Goal: Information Seeking & Learning: Learn about a topic

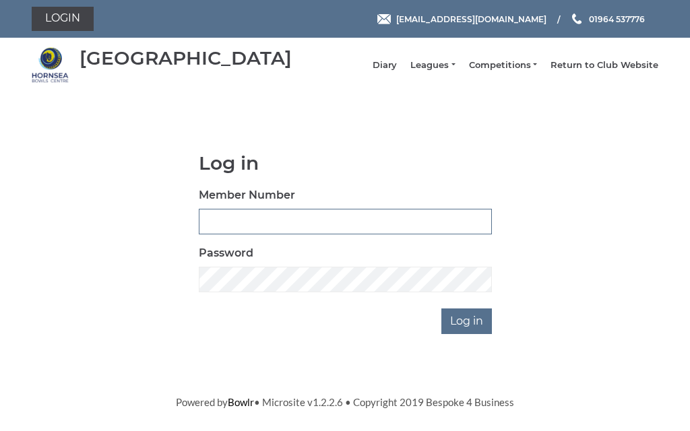
click at [283, 225] on input "Member Number" at bounding box center [345, 222] width 293 height 26
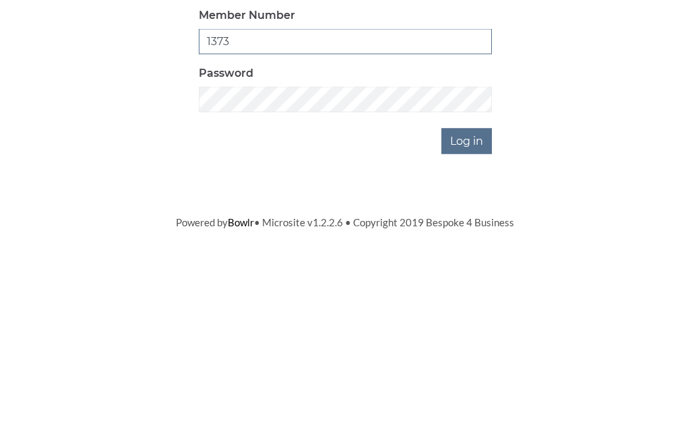
type input "1373"
click at [481, 309] on input "Log in" at bounding box center [466, 322] width 51 height 26
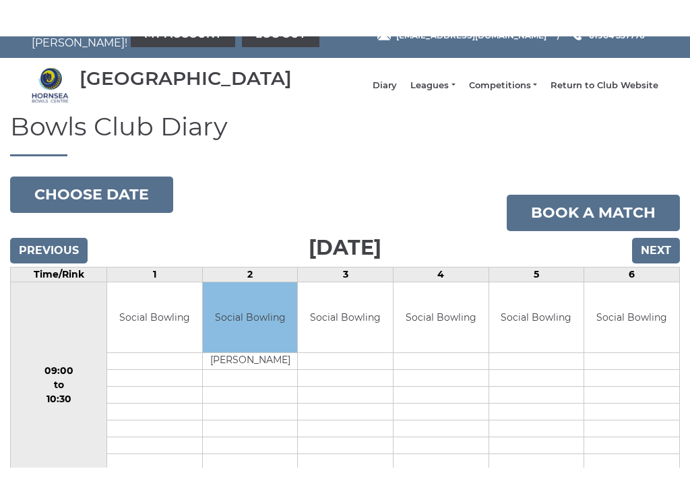
scroll to position [22, 0]
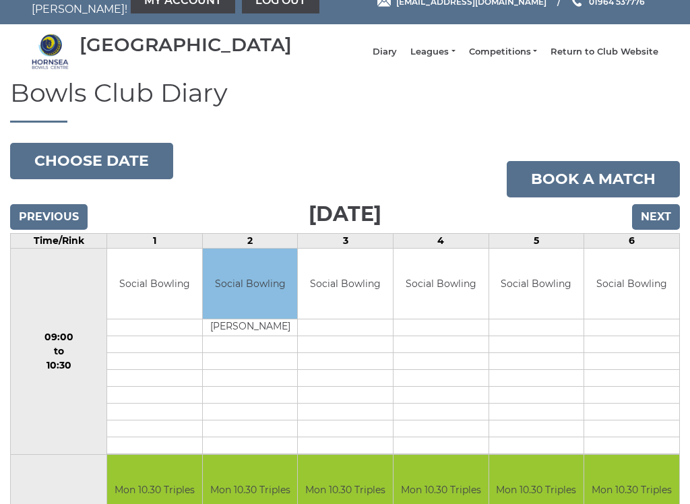
click at [666, 228] on input "Next" at bounding box center [656, 217] width 48 height 26
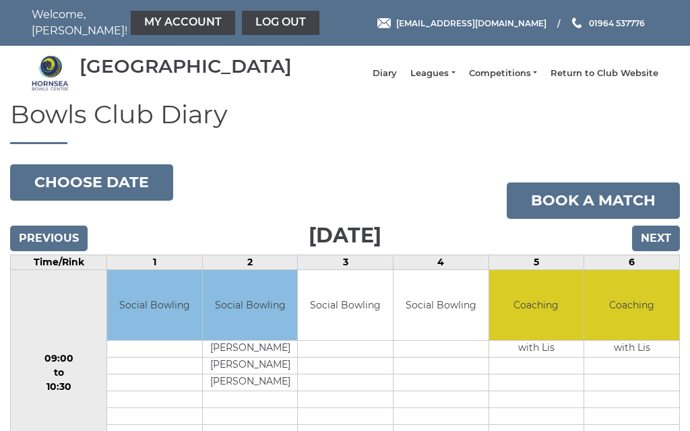
click at [650, 249] on input "Next" at bounding box center [656, 239] width 48 height 26
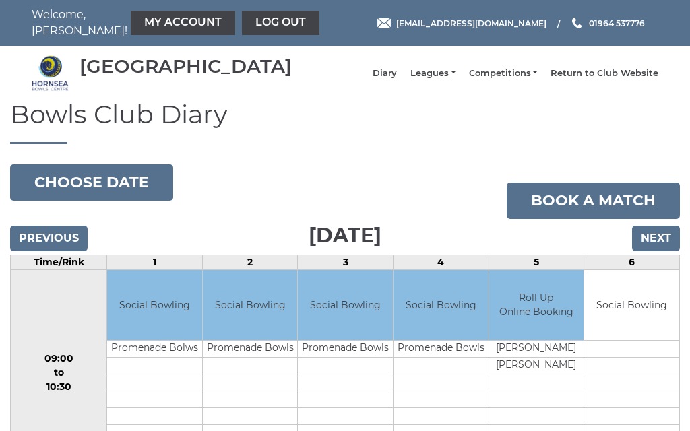
click at [455, 80] on link "Leagues" at bounding box center [432, 73] width 44 height 12
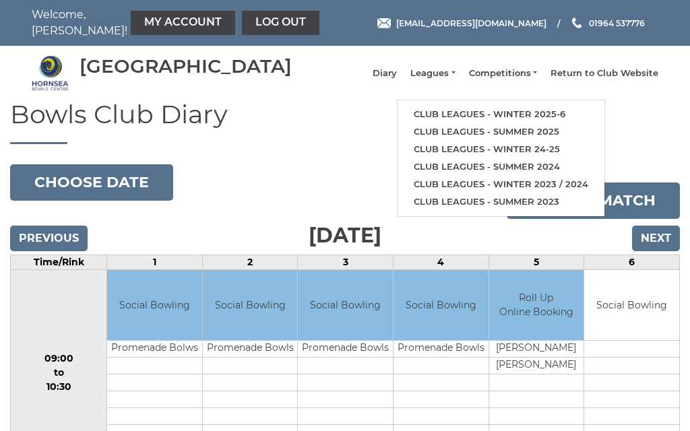
click at [545, 120] on link "Club leagues - Winter 2025-6" at bounding box center [501, 115] width 207 height 18
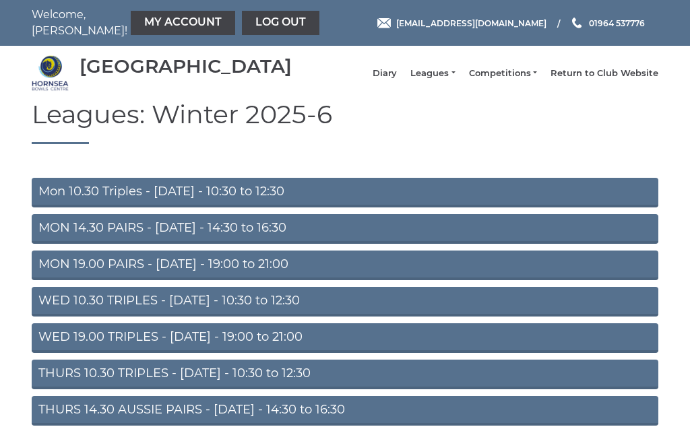
click at [185, 204] on link "Mon 10.30 Triples - Monday - 10:30 to 12:30" at bounding box center [345, 193] width 627 height 30
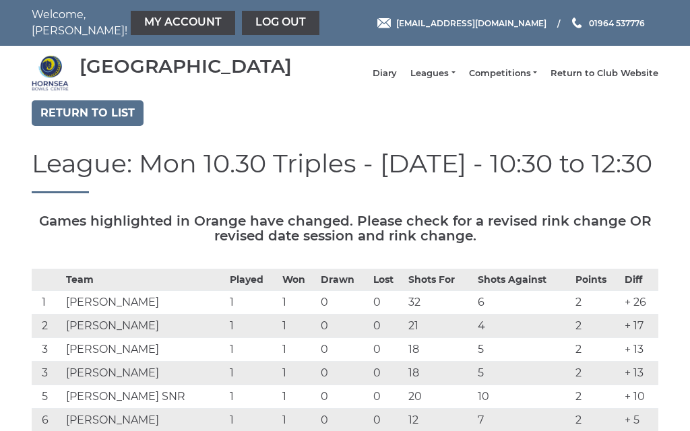
click at [455, 79] on link "Leagues" at bounding box center [432, 73] width 44 height 12
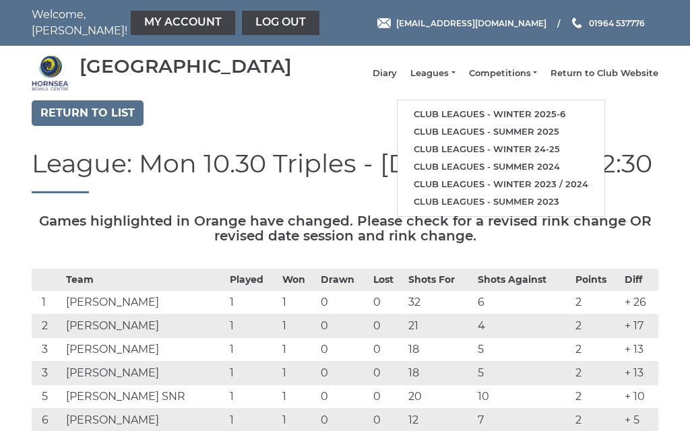
click at [545, 122] on link "Club leagues - Winter 2025-6" at bounding box center [501, 115] width 207 height 18
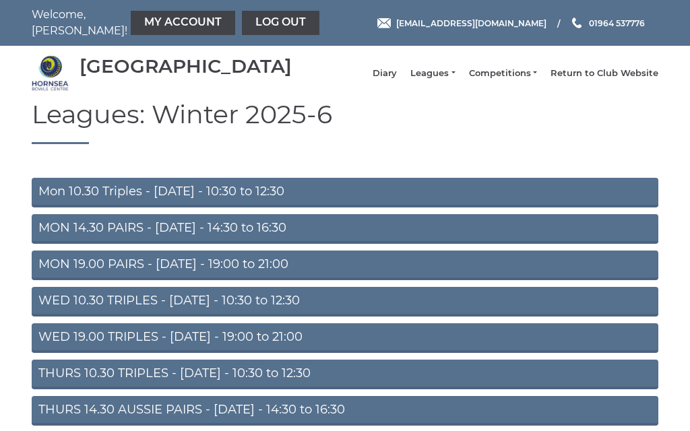
click at [237, 236] on link "MON 14.30 PAIRS - [DATE] - 14:30 to 16:30" at bounding box center [345, 229] width 627 height 30
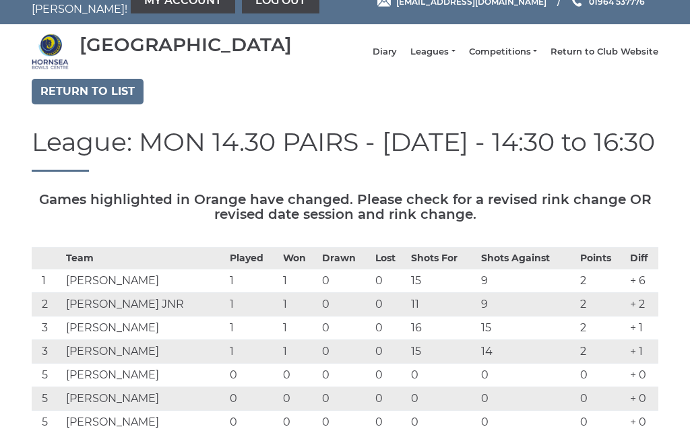
scroll to position [16, 0]
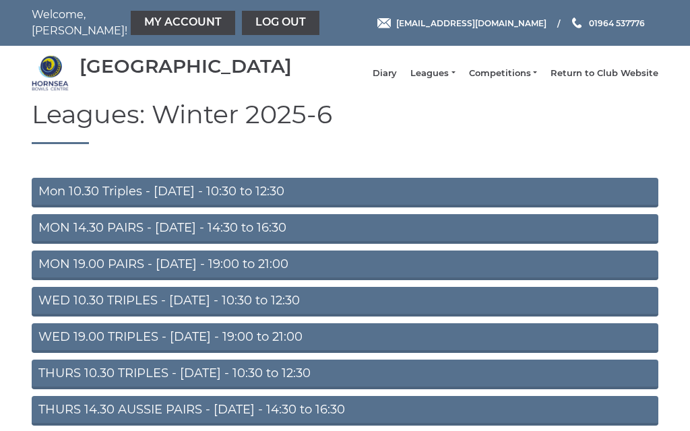
click at [214, 276] on link "MON 19.00 PAIRS - [DATE] - 19:00 to 21:00" at bounding box center [345, 266] width 627 height 30
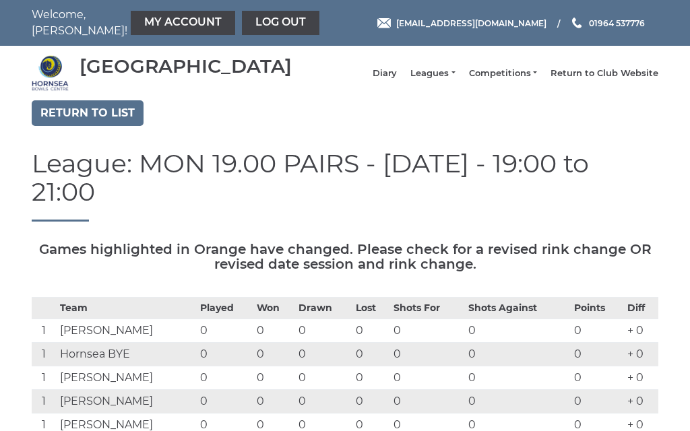
click at [247, 26] on link "Log out" at bounding box center [281, 23] width 78 height 24
